Goal: Transaction & Acquisition: Book appointment/travel/reservation

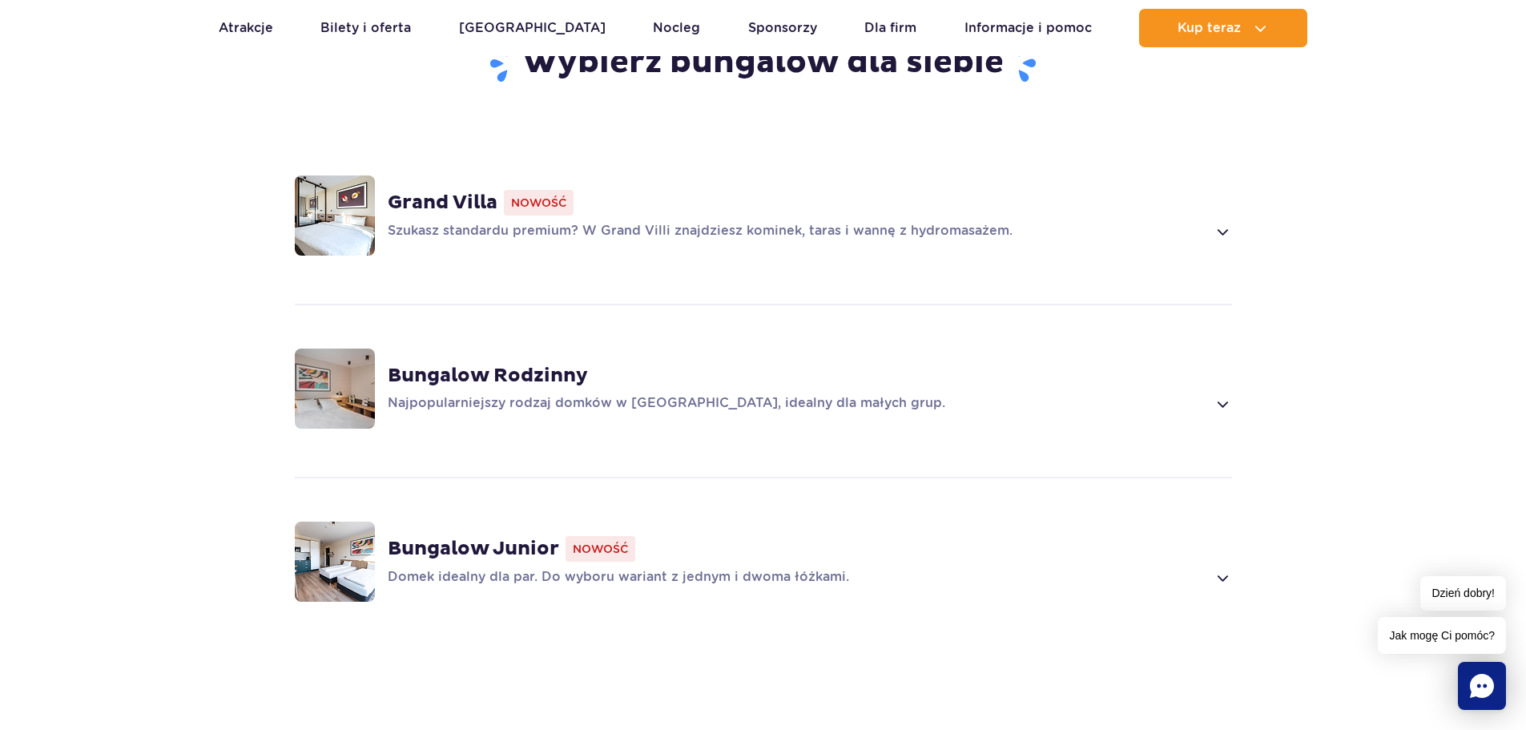
scroll to position [1202, 0]
click at [1229, 228] on span at bounding box center [1222, 229] width 18 height 19
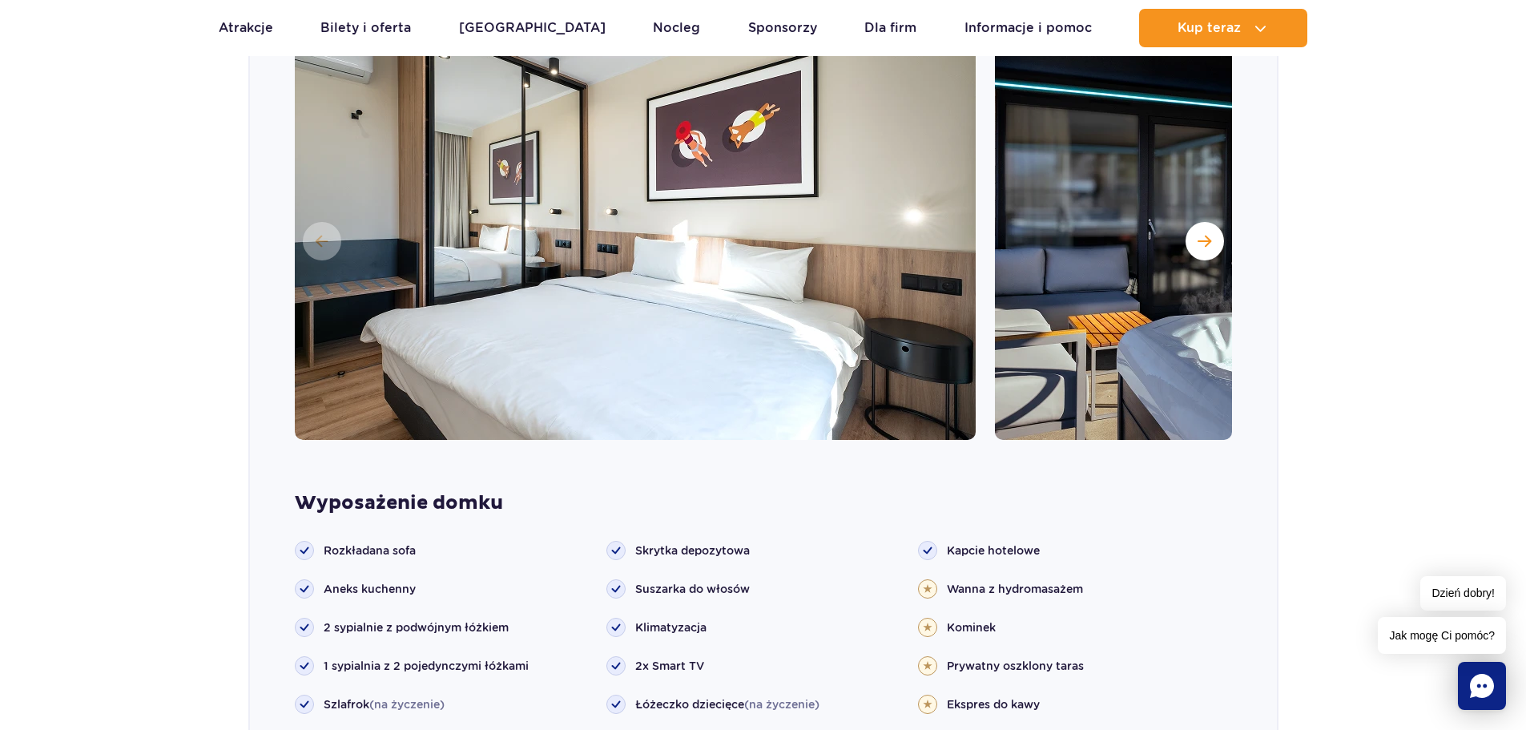
scroll to position [1336, 0]
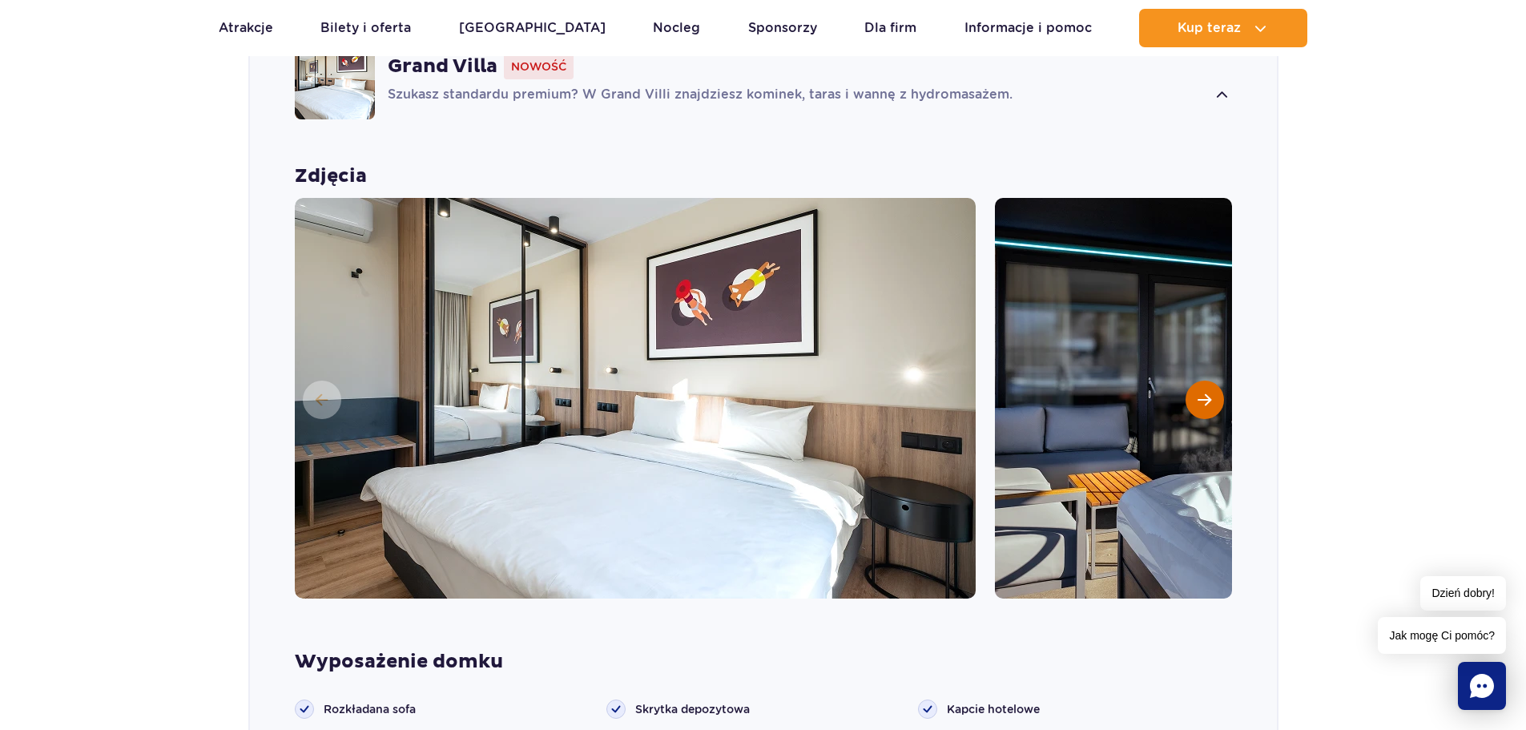
click at [1202, 393] on span "Następny slajd" at bounding box center [1205, 400] width 14 height 14
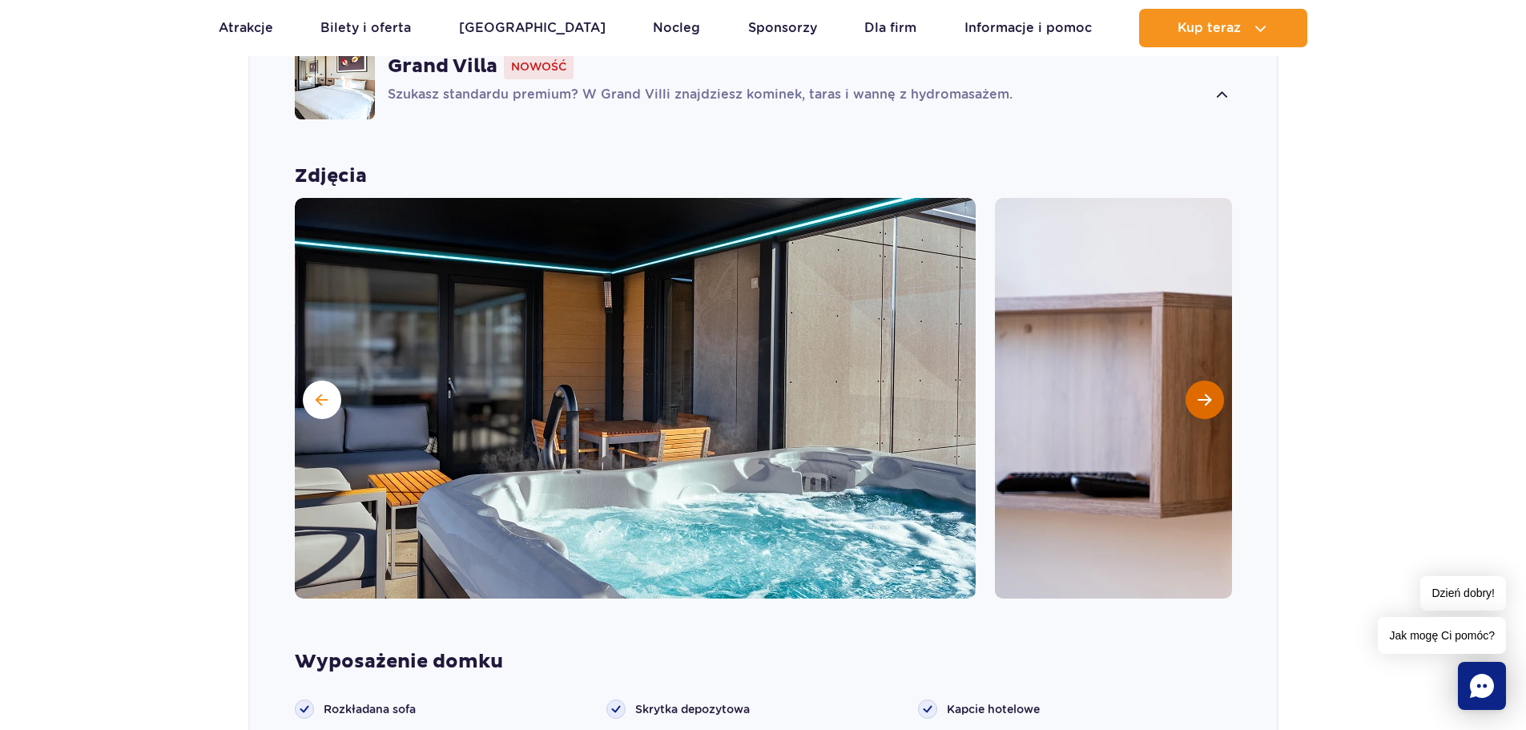
click at [1200, 401] on span "Następny slajd" at bounding box center [1205, 400] width 14 height 14
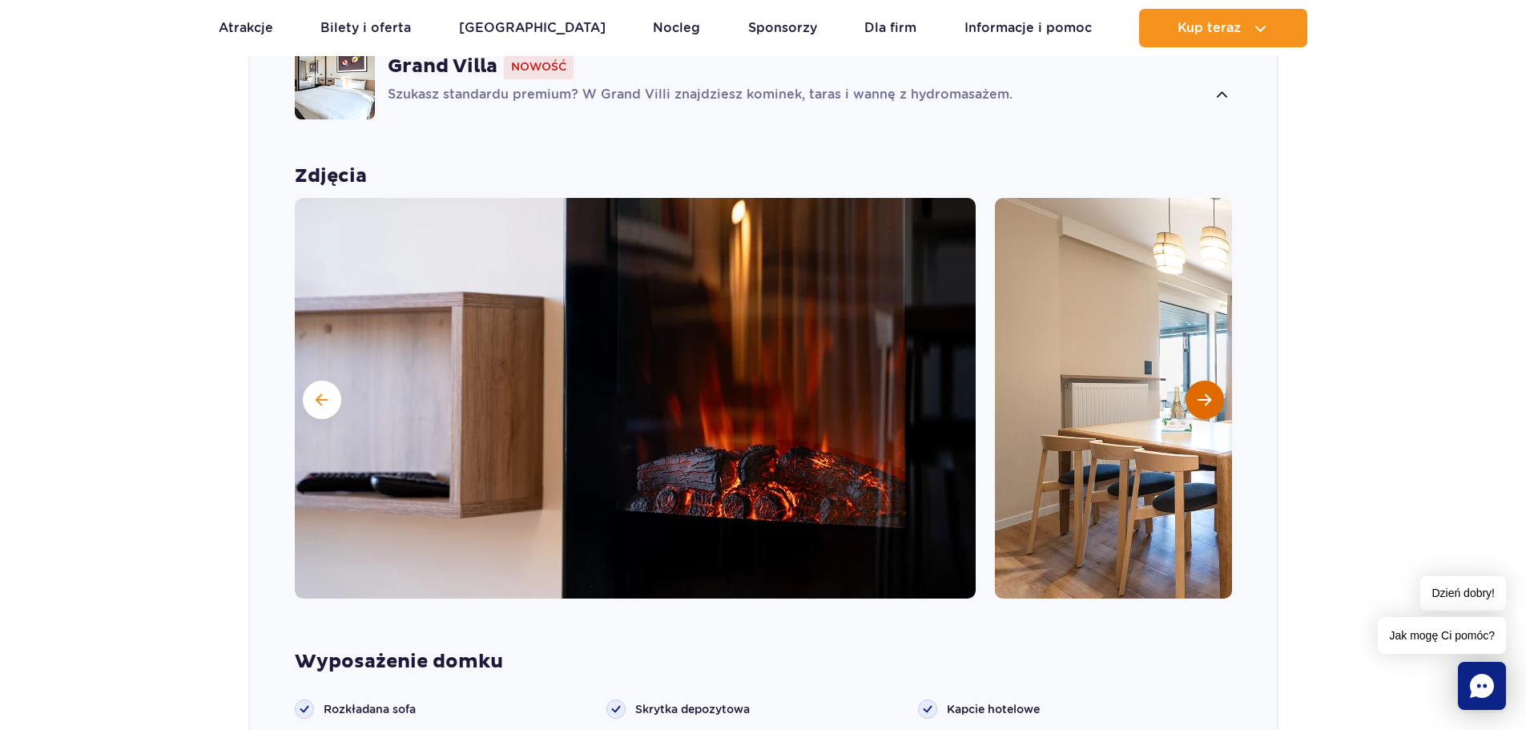
click at [1208, 399] on span "Następny slajd" at bounding box center [1205, 400] width 14 height 14
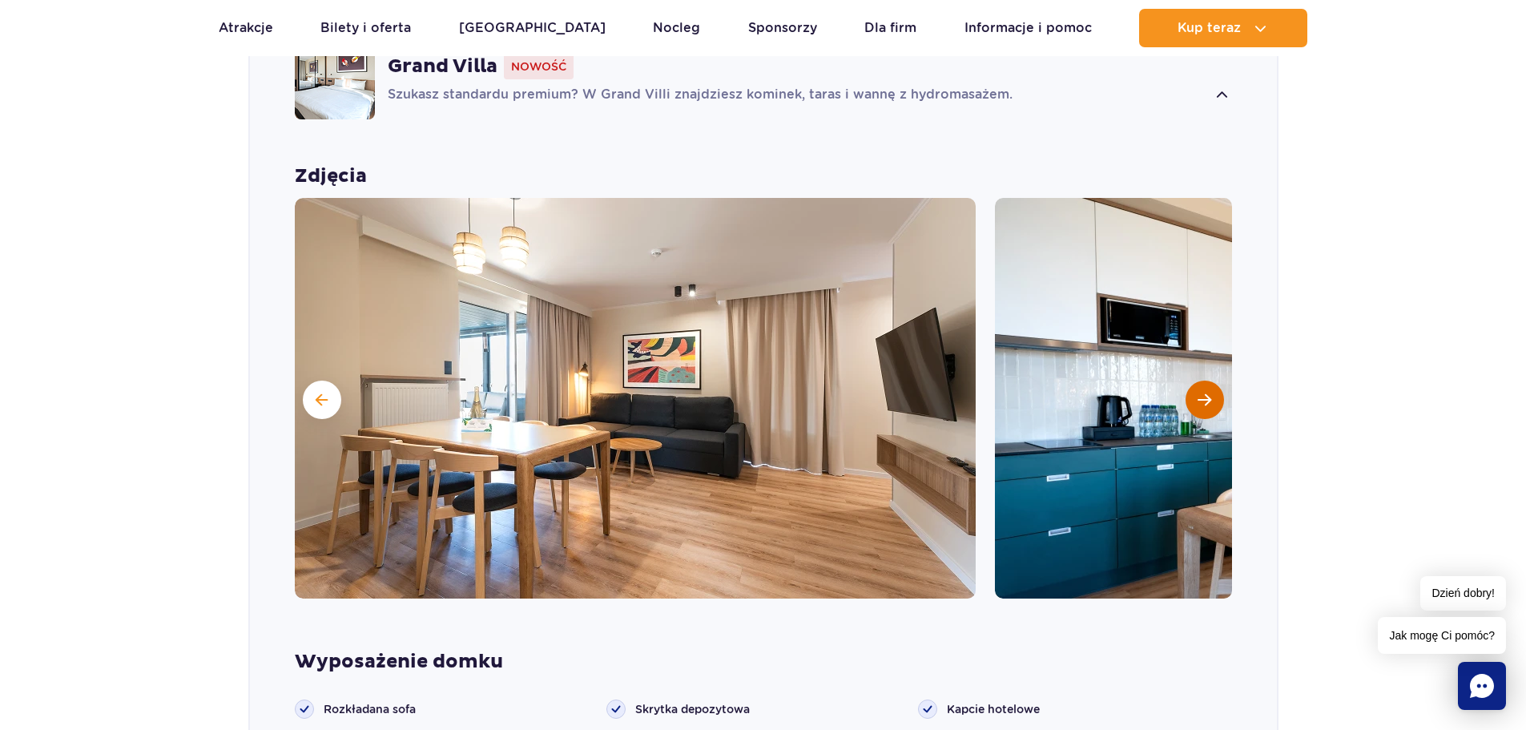
click at [1207, 403] on span "Następny slajd" at bounding box center [1205, 400] width 14 height 14
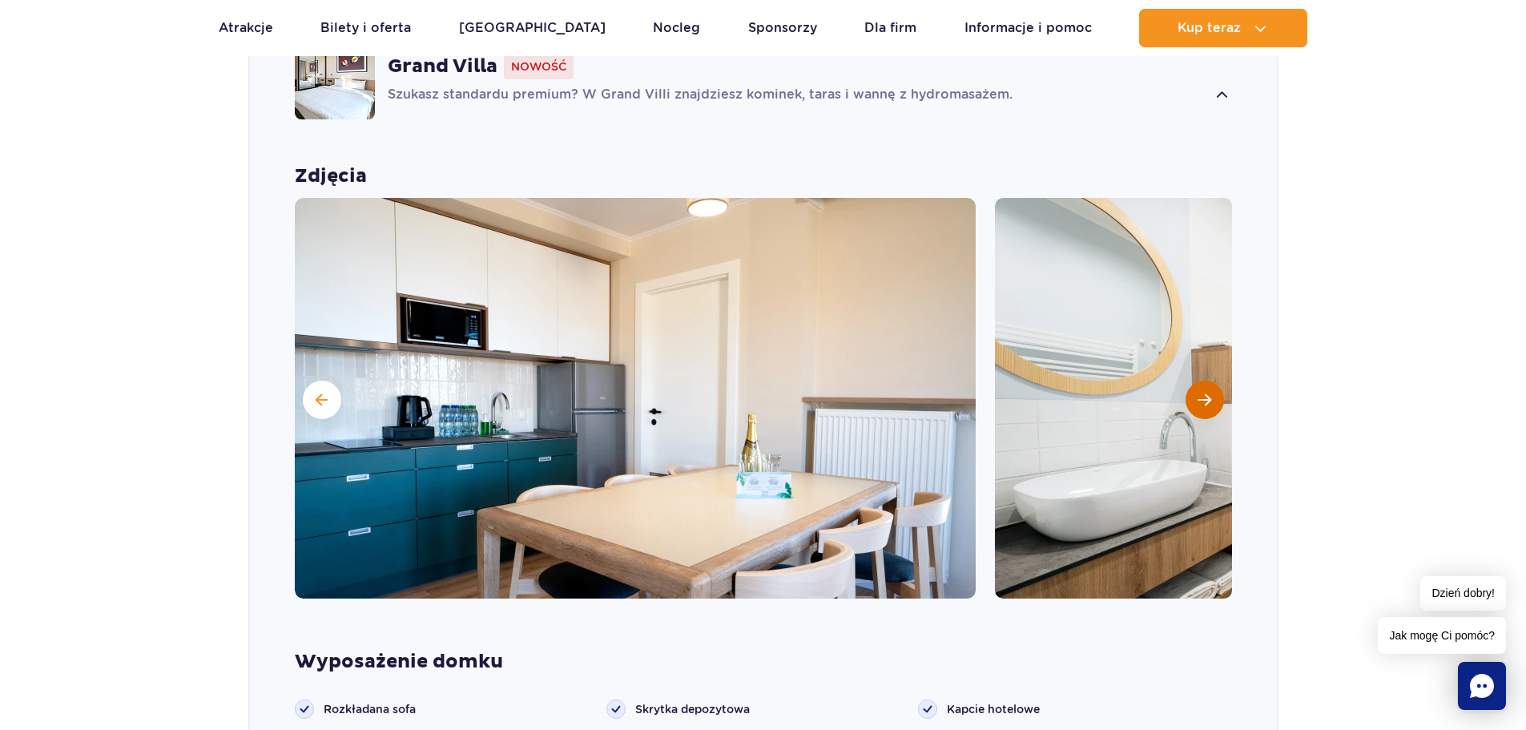
click at [1207, 403] on span "Następny slajd" at bounding box center [1205, 400] width 14 height 14
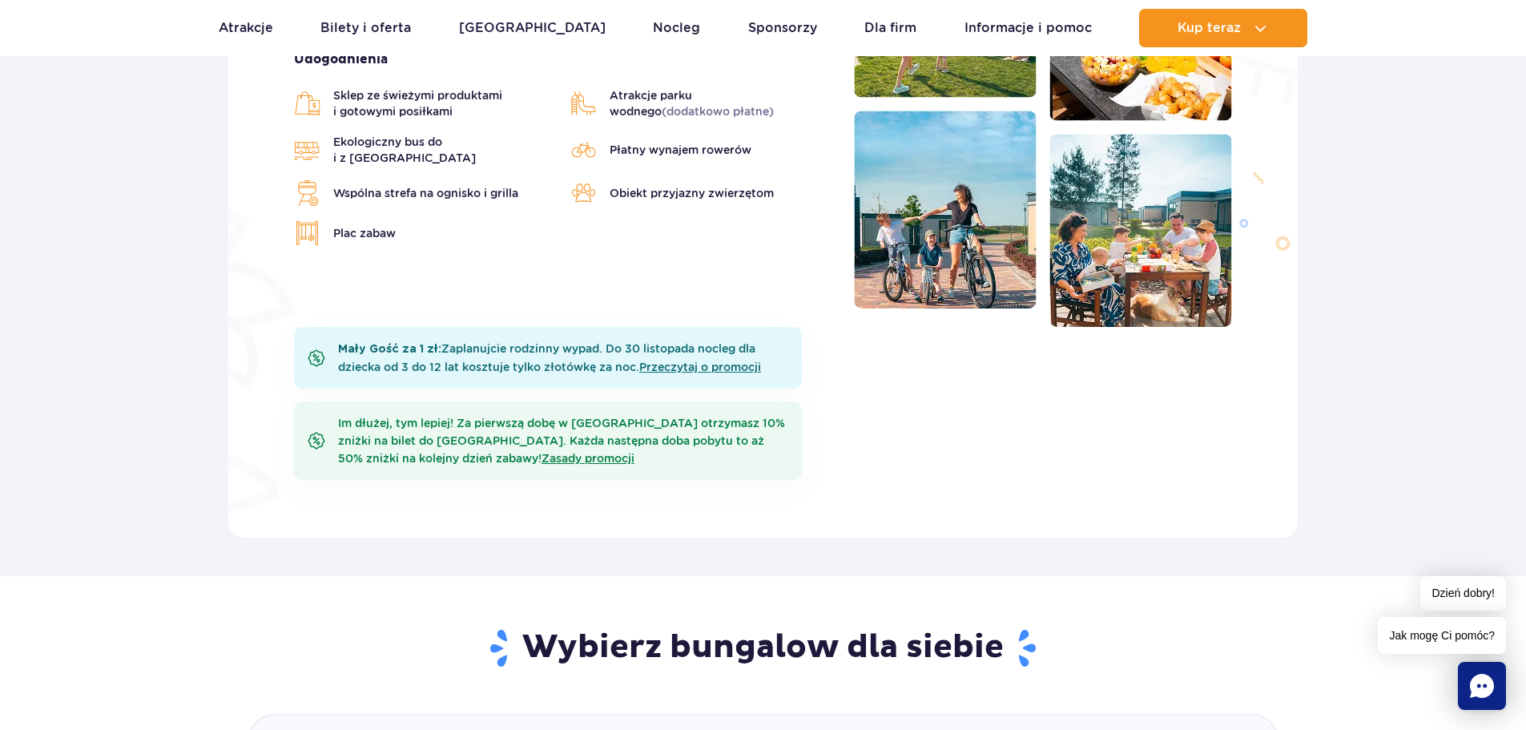
scroll to position [375, 0]
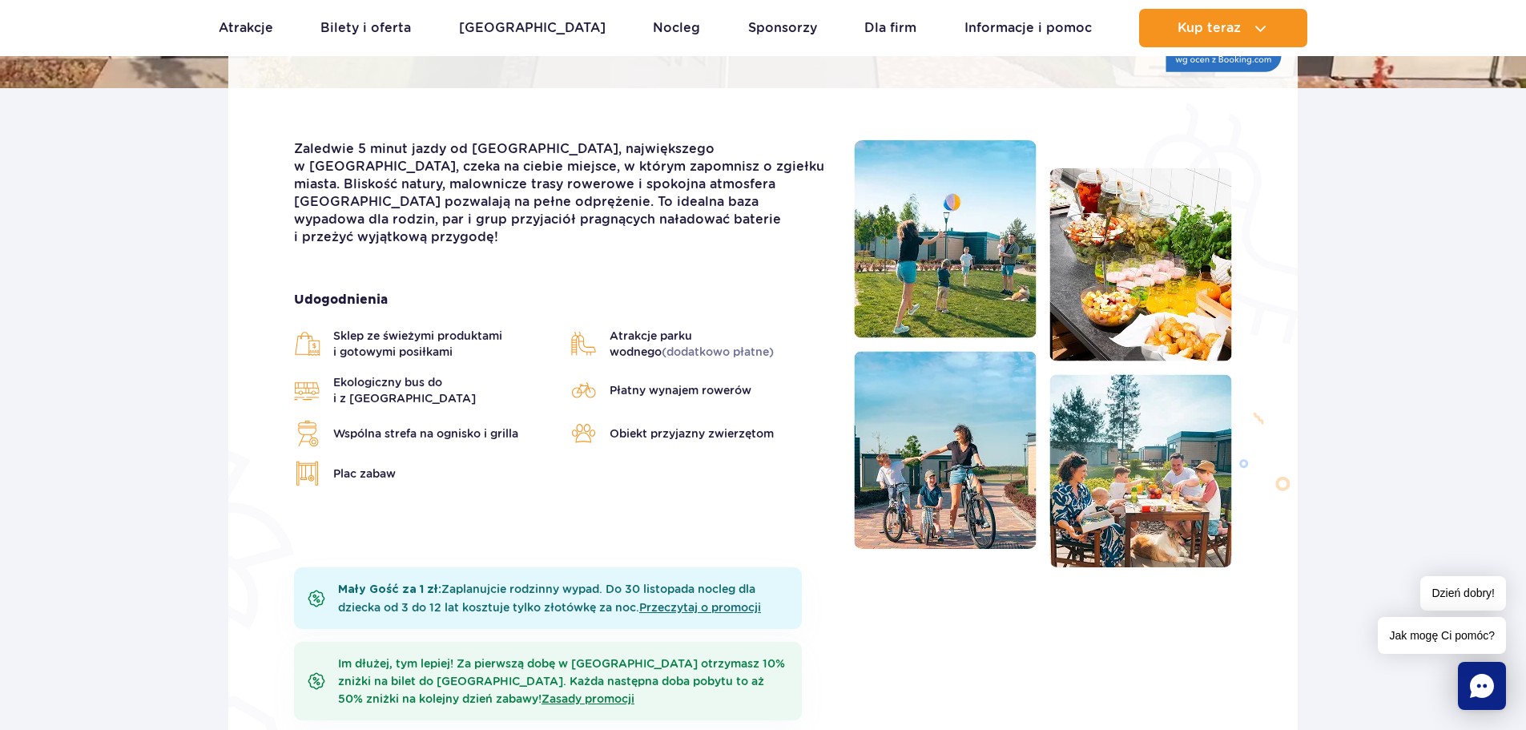
click at [1138, 277] on img at bounding box center [1140, 264] width 183 height 193
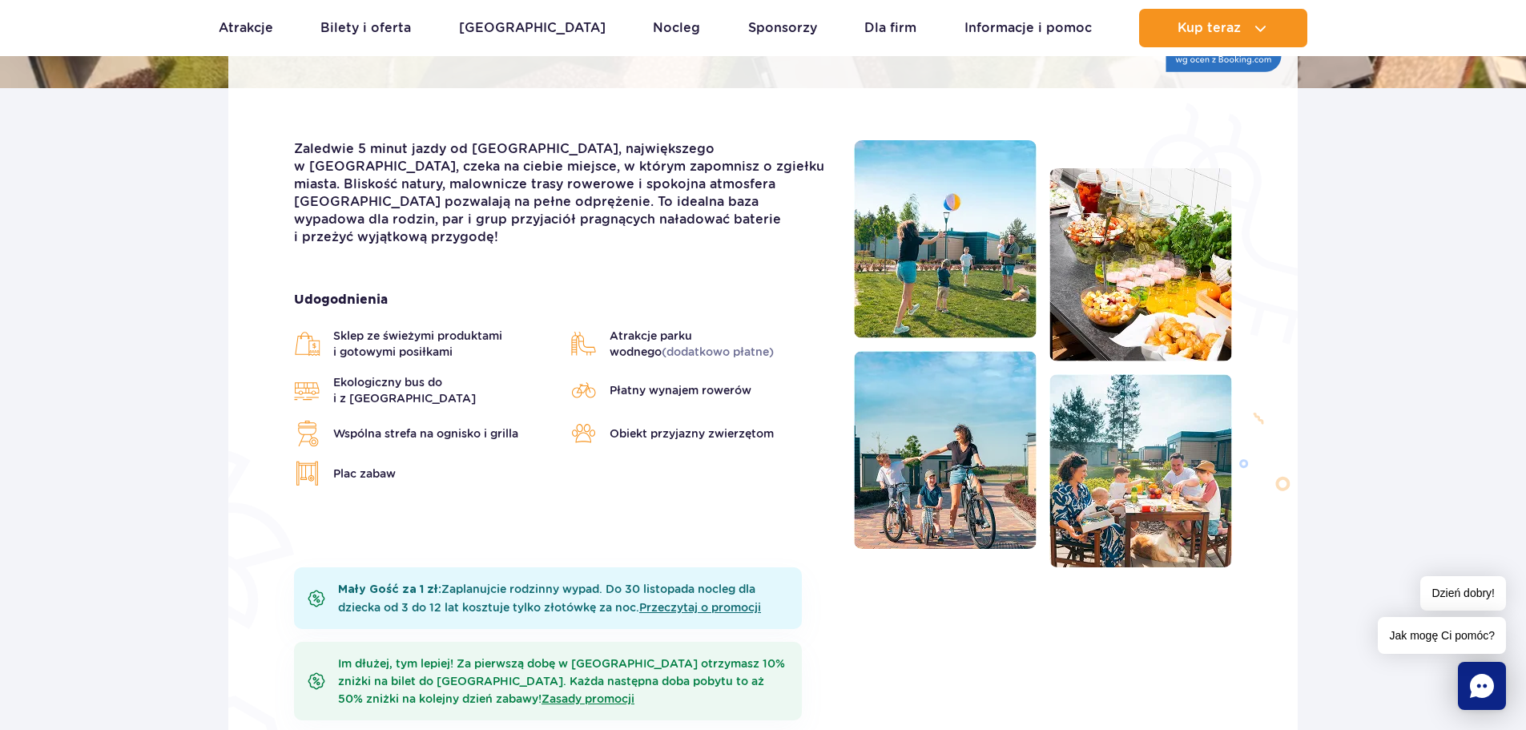
click at [1144, 278] on img at bounding box center [1140, 264] width 183 height 193
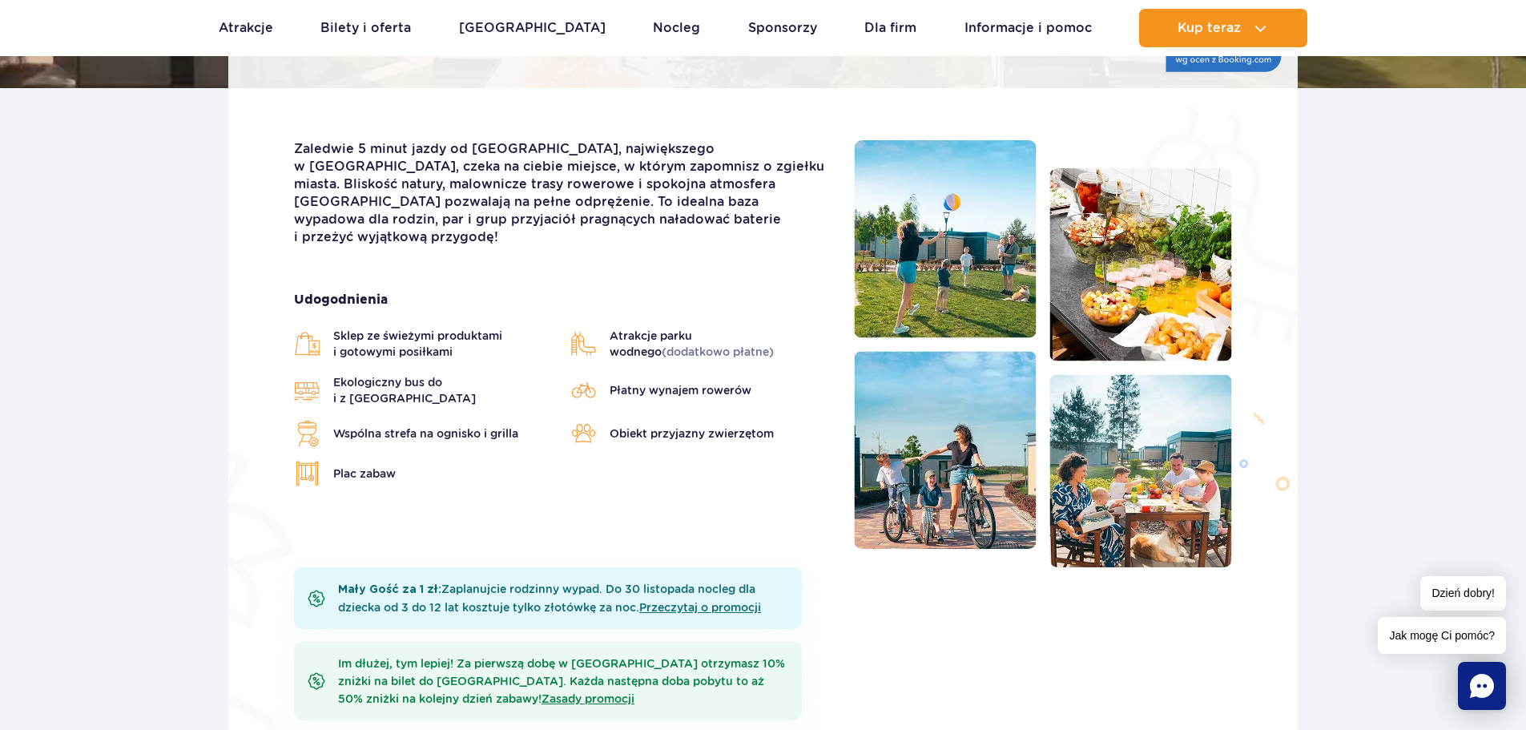
click at [1136, 272] on img at bounding box center [1140, 264] width 183 height 193
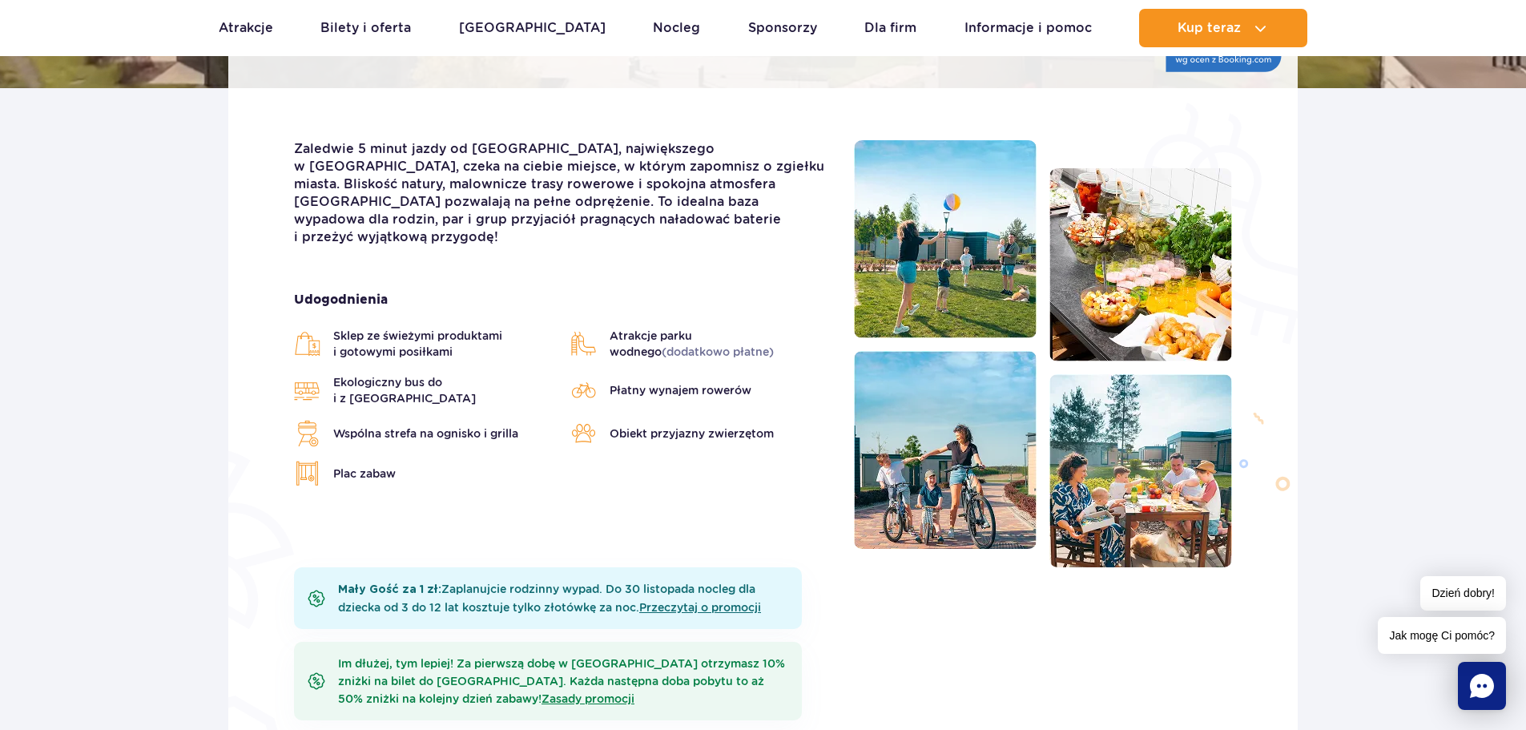
click at [1136, 270] on img at bounding box center [1140, 264] width 183 height 193
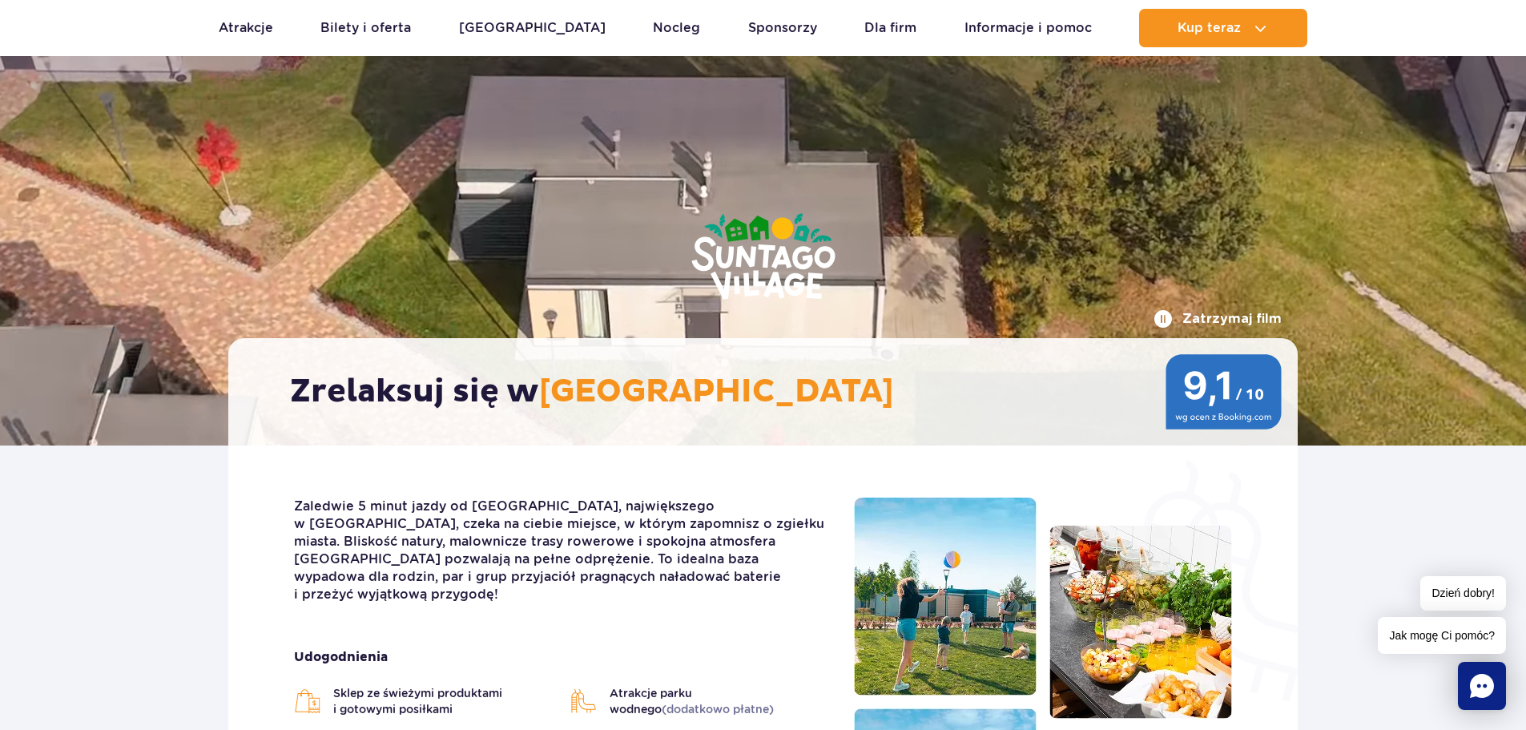
scroll to position [0, 0]
